Goal: Find specific page/section: Find specific page/section

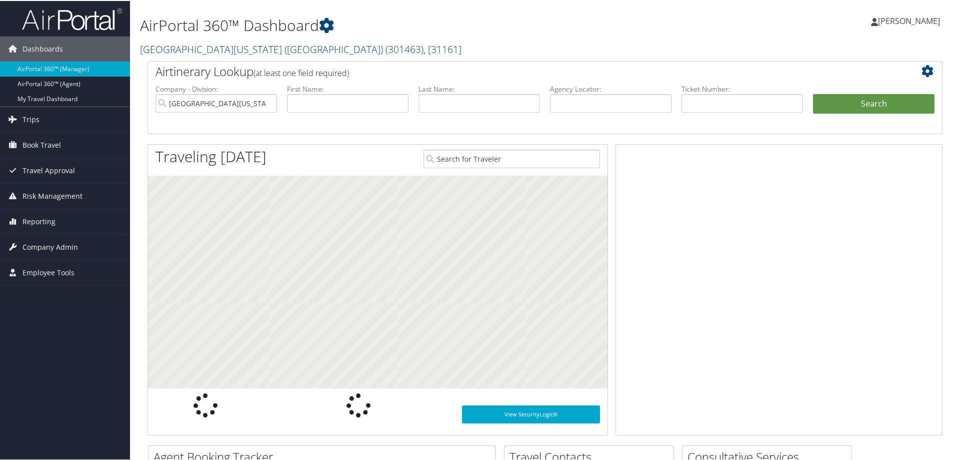
click at [183, 53] on link "[GEOGRAPHIC_DATA][US_STATE] ([GEOGRAPHIC_DATA]) ( 301463 ) , [ 31161 ]" at bounding box center [301, 49] width 322 height 14
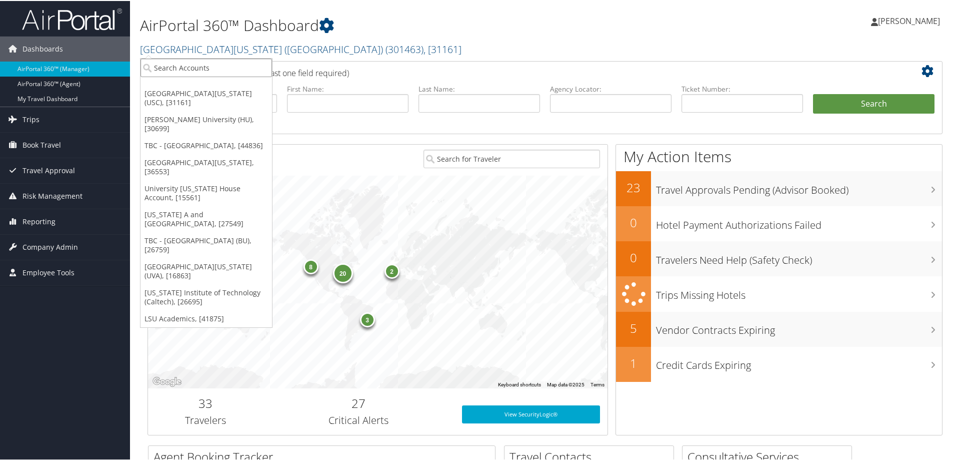
click at [160, 70] on input "search" at bounding box center [207, 67] width 132 height 19
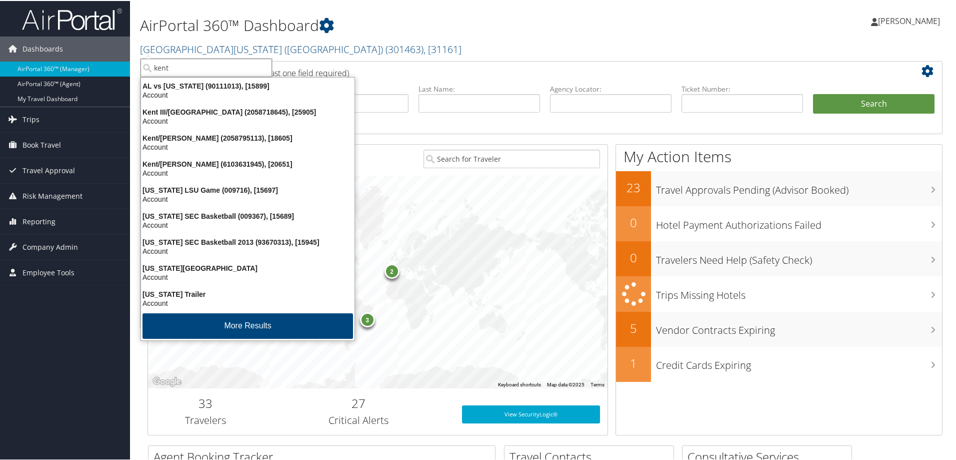
type input "kent"
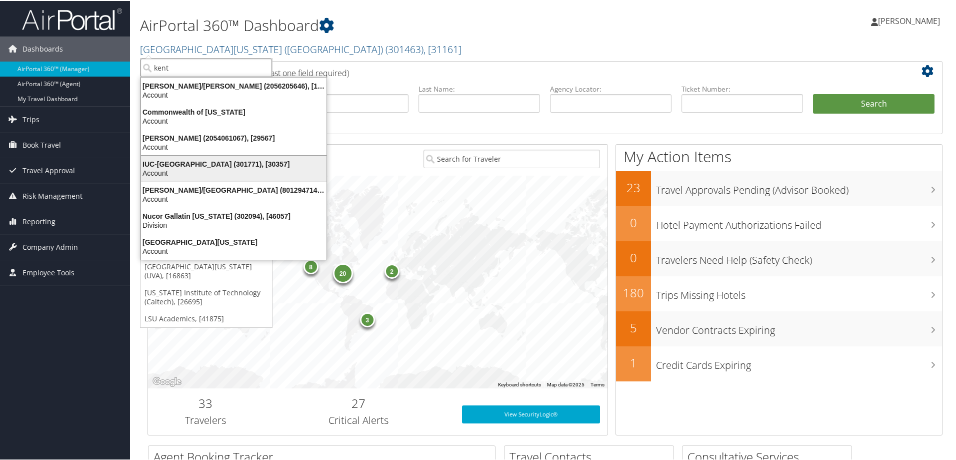
click at [155, 163] on div "IUC-[GEOGRAPHIC_DATA] (301771), [30357]" at bounding box center [234, 163] width 198 height 9
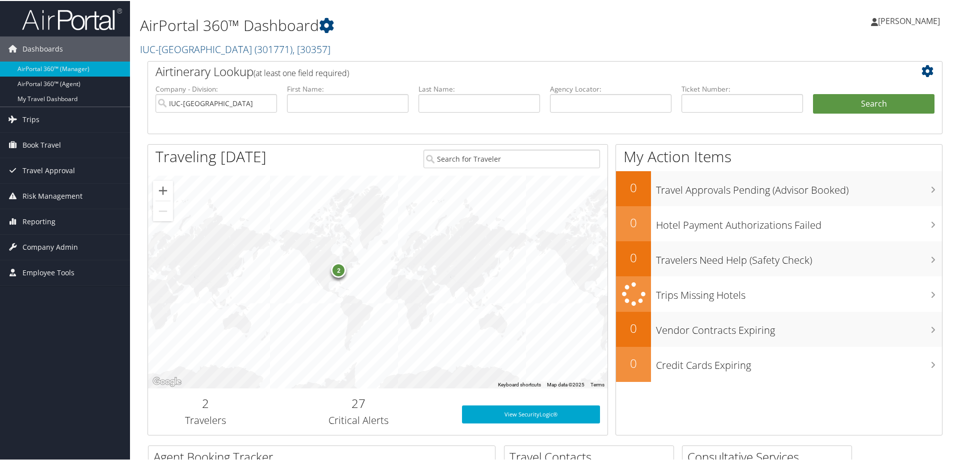
click at [38, 241] on span "Company Admin" at bounding box center [51, 246] width 56 height 25
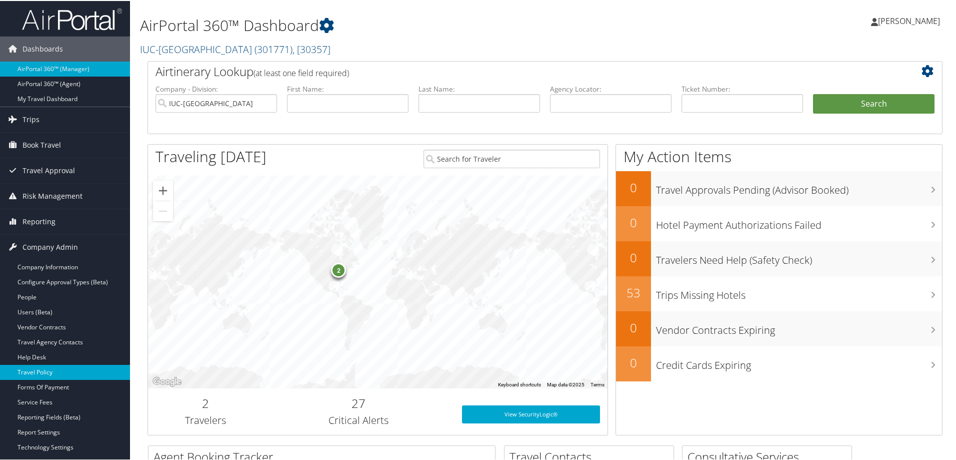
click at [35, 369] on link "Travel Policy" at bounding box center [65, 371] width 130 height 15
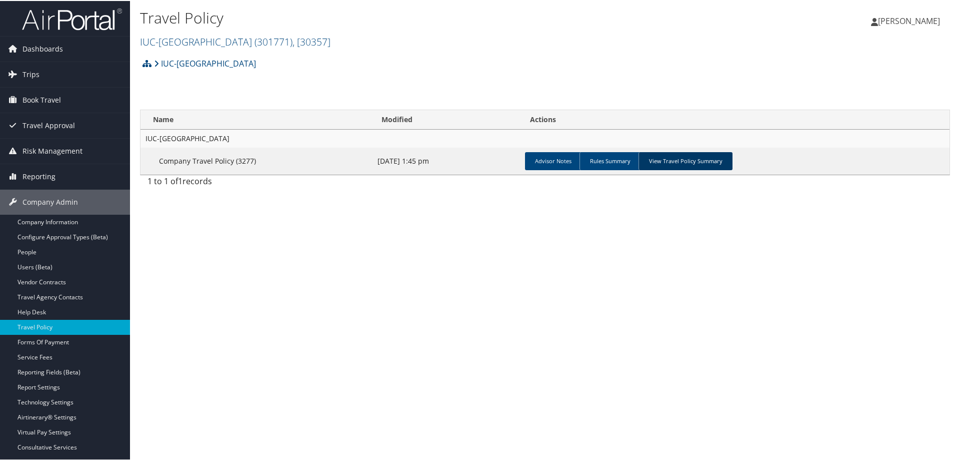
click at [674, 159] on link "View Travel Policy Summary" at bounding box center [686, 160] width 94 height 18
